Goal: Information Seeking & Learning: Learn about a topic

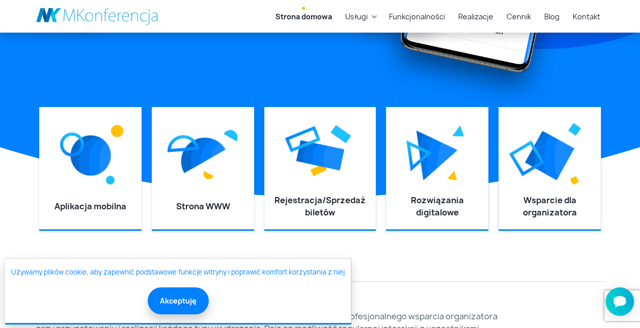
scroll to position [305, 0]
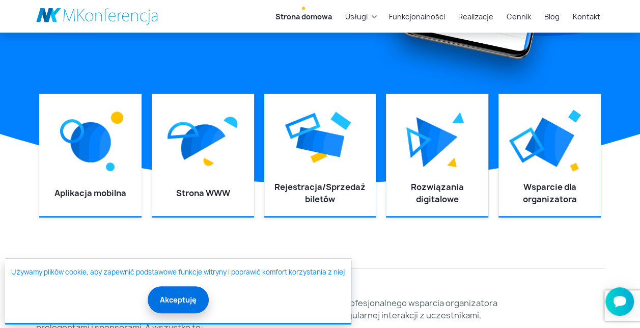
click at [185, 301] on button "Akceptuję" at bounding box center [178, 299] width 61 height 27
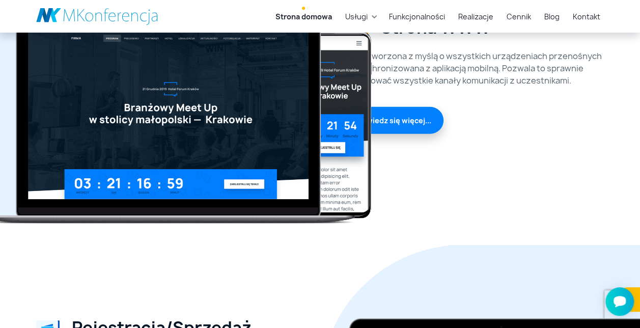
scroll to position [1781, 0]
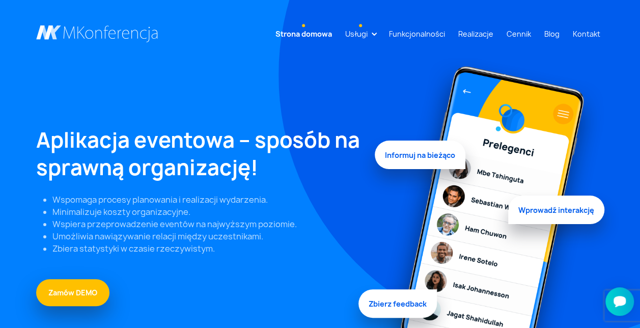
click at [371, 37] on link "Usługi" at bounding box center [356, 33] width 31 height 19
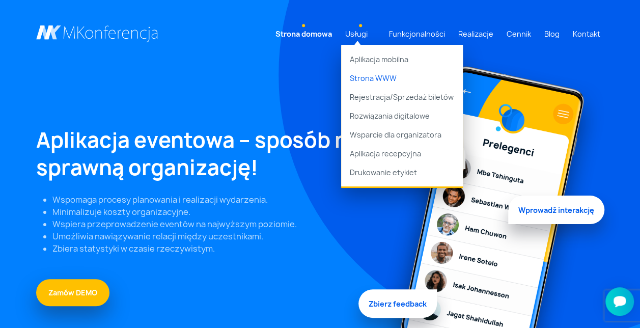
click at [386, 74] on link "Strona WWW" at bounding box center [402, 78] width 122 height 19
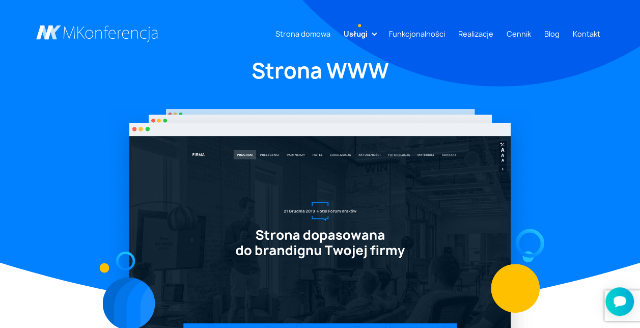
click at [371, 33] on link "Usługi" at bounding box center [355, 33] width 32 height 19
